Goal: Information Seeking & Learning: Find specific fact

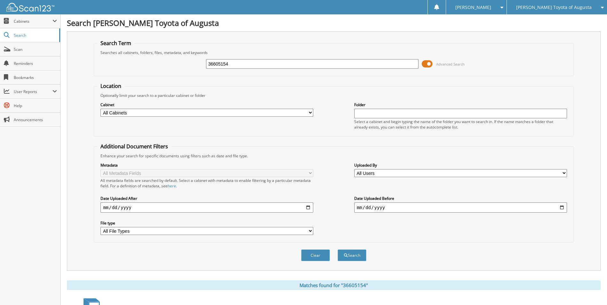
drag, startPoint x: 232, startPoint y: 62, endPoint x: 200, endPoint y: 65, distance: 32.1
click at [200, 64] on div "36605154 Advanced Search" at bounding box center [333, 63] width 472 height 17
type input "36625440"
click at [430, 63] on span at bounding box center [427, 64] width 11 height 10
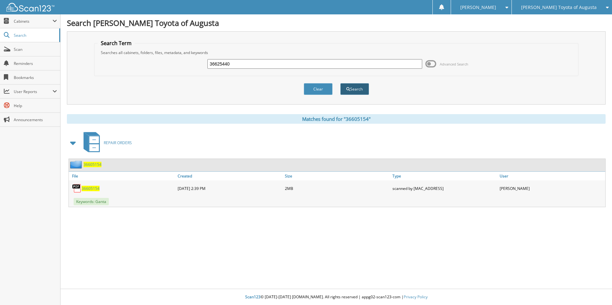
click at [356, 87] on button "Search" at bounding box center [354, 89] width 29 height 12
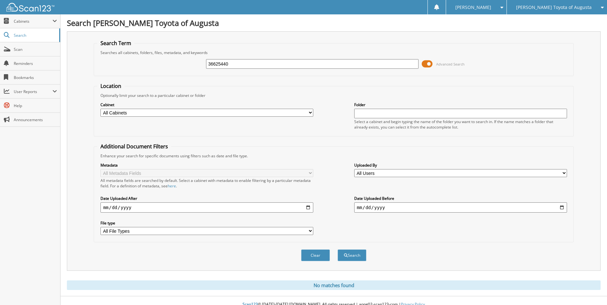
click at [289, 35] on div "Search Term Searches all cabinets, folders, files, metadata, and keywords 36625…" at bounding box center [333, 151] width 533 height 240
drag, startPoint x: 225, startPoint y: 63, endPoint x: 180, endPoint y: 62, distance: 44.8
click at [181, 62] on div "36625440 Advanced Search" at bounding box center [333, 63] width 472 height 17
paste input "36625328"
type input "36625328"
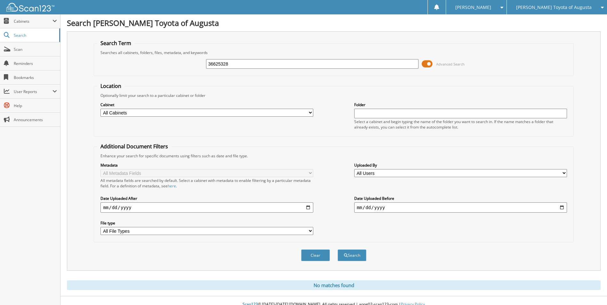
click at [421, 66] on div "36625328 Advanced Search" at bounding box center [333, 63] width 472 height 17
click at [424, 63] on span at bounding box center [427, 64] width 11 height 10
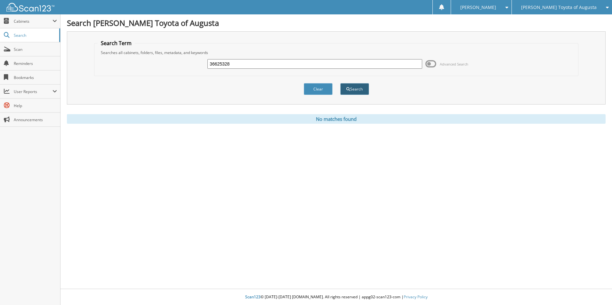
click at [346, 86] on button "Search" at bounding box center [354, 89] width 29 height 12
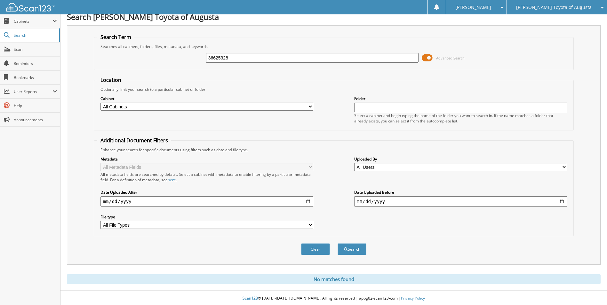
scroll to position [8, 0]
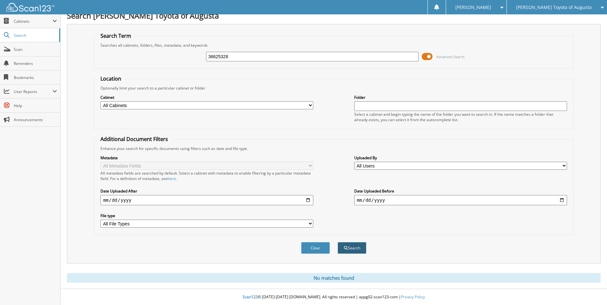
click at [349, 247] on button "Search" at bounding box center [351, 248] width 29 height 12
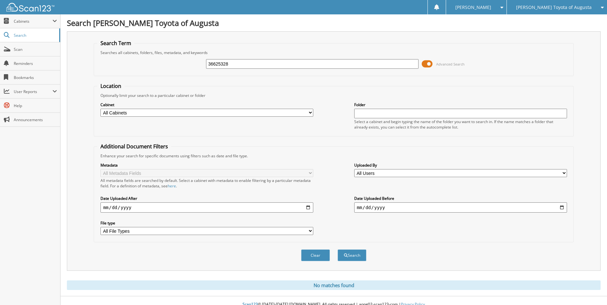
drag, startPoint x: 230, startPoint y: 64, endPoint x: 181, endPoint y: 65, distance: 48.6
click at [182, 65] on div "36625328 Advanced Search" at bounding box center [333, 63] width 472 height 17
paste input "36625328"
type input "36625328"
click at [427, 63] on span at bounding box center [427, 64] width 11 height 10
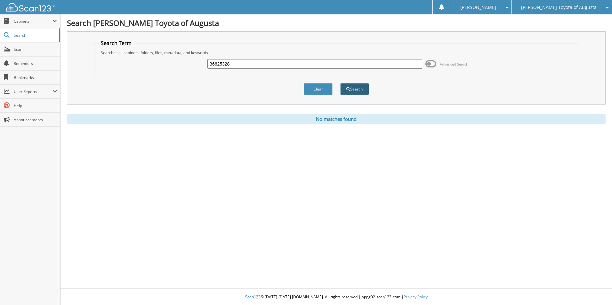
click at [358, 89] on button "Search" at bounding box center [354, 89] width 29 height 12
